Goal: Check status: Check status

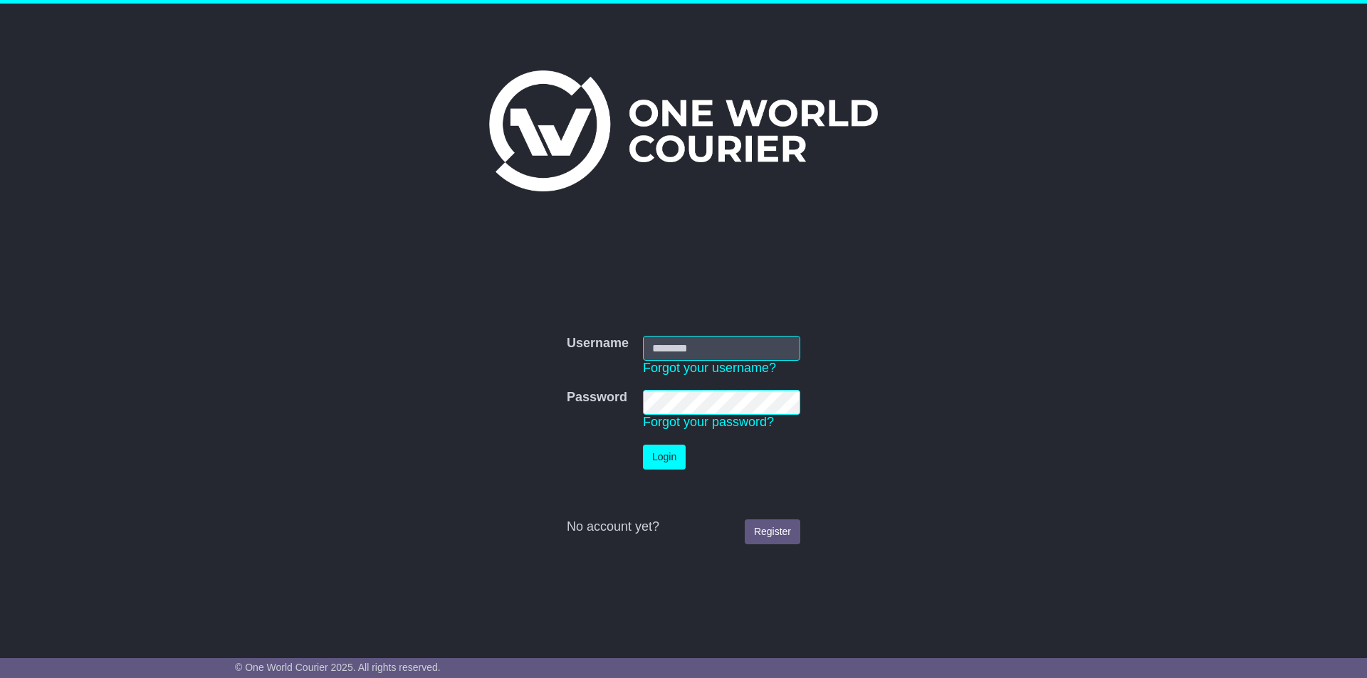
type input "**********"
click at [661, 453] on button "Login" at bounding box center [664, 457] width 43 height 25
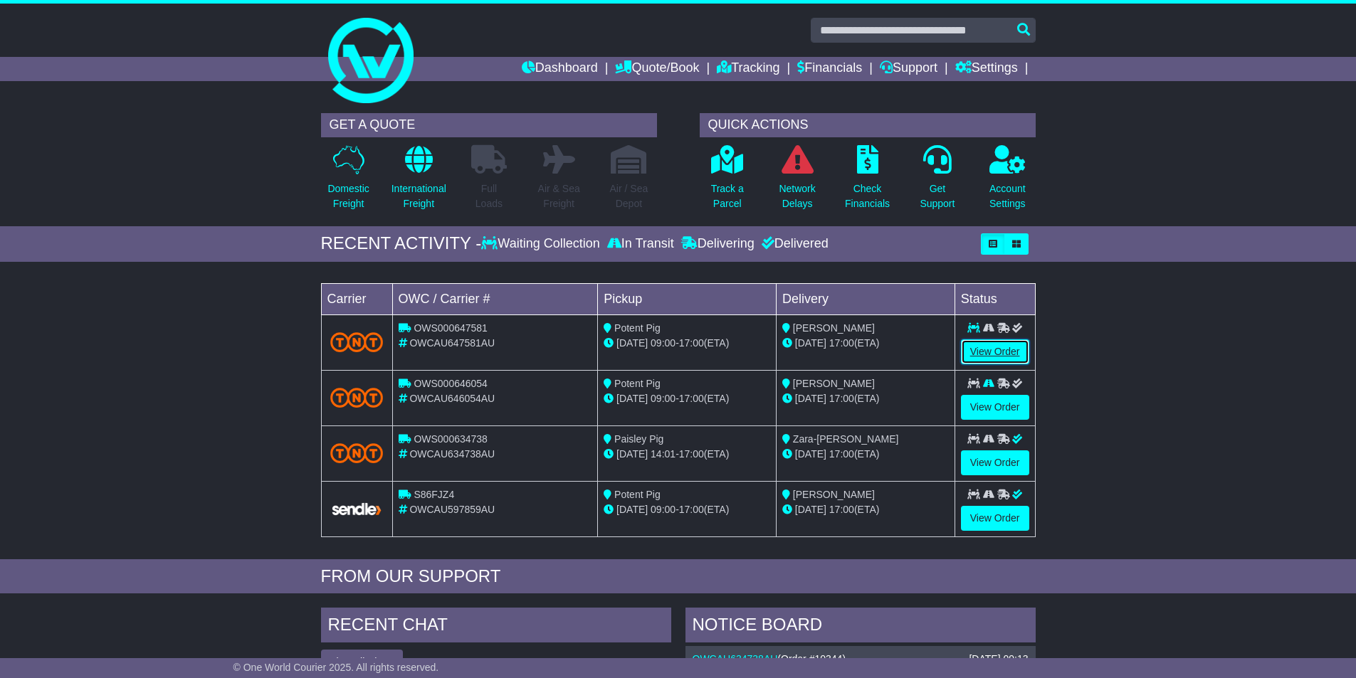
click at [991, 344] on link "View Order" at bounding box center [995, 352] width 68 height 25
